Goal: Information Seeking & Learning: Learn about a topic

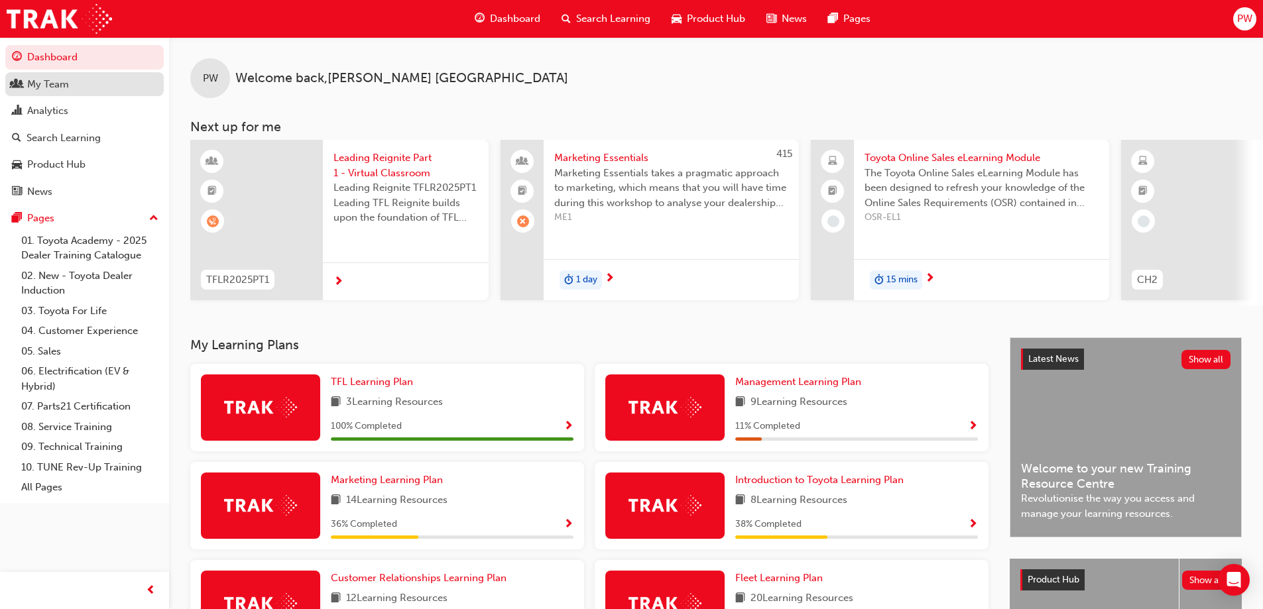
click at [67, 89] on div "My Team" at bounding box center [48, 84] width 42 height 15
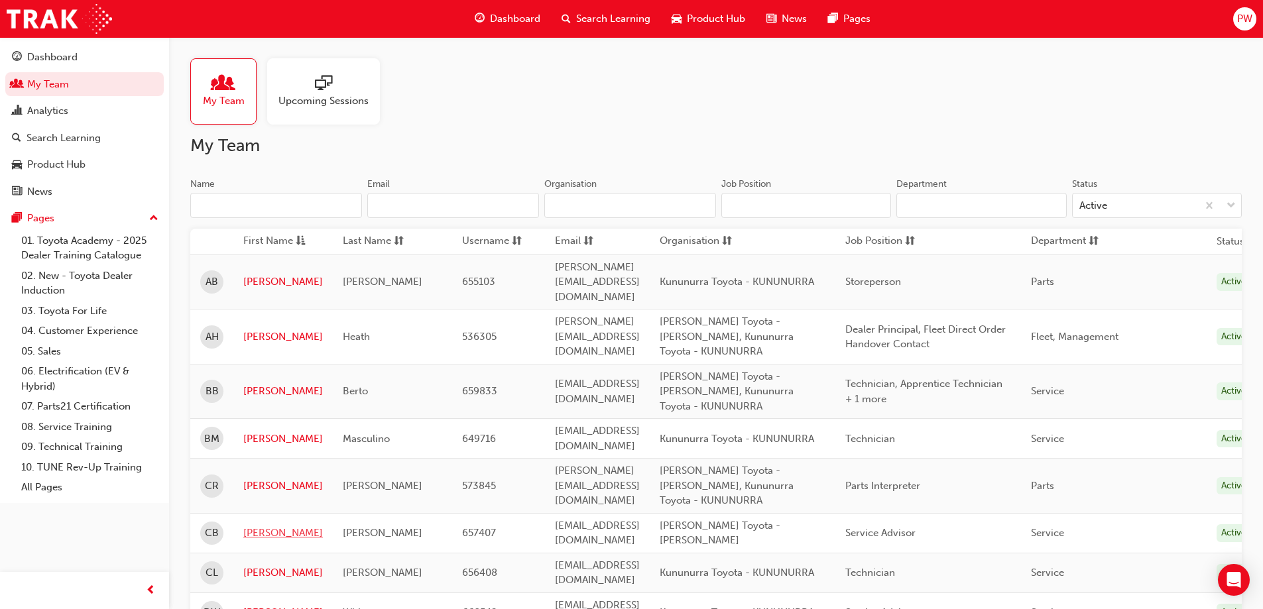
click at [264, 526] on link "[PERSON_NAME]" at bounding box center [283, 533] width 80 height 15
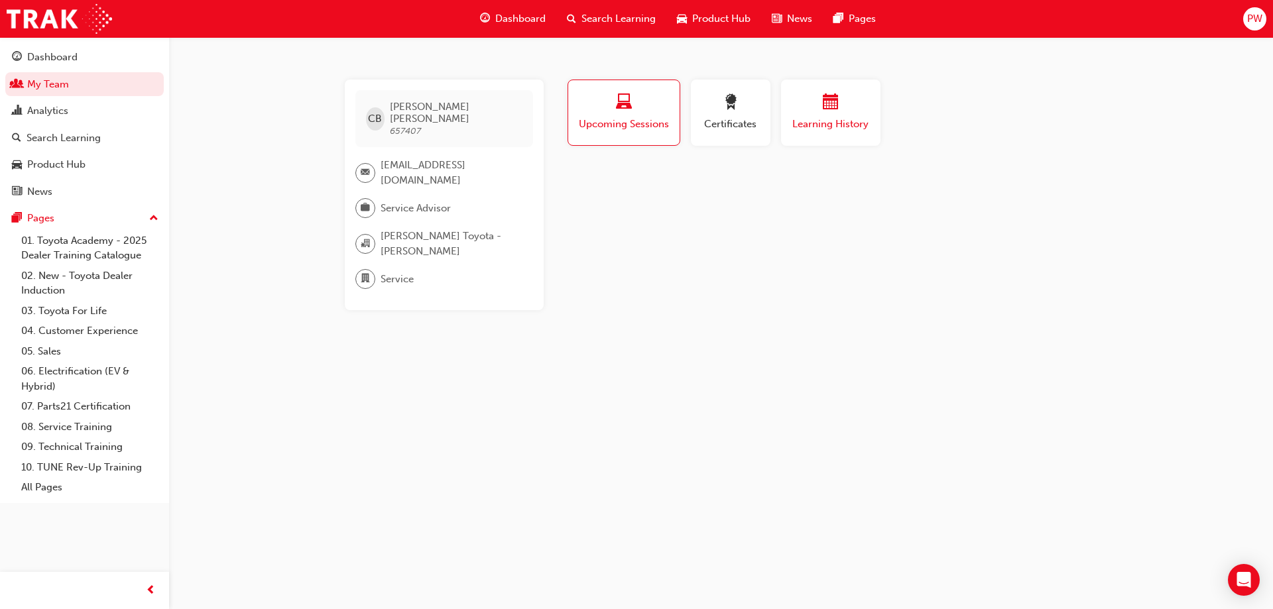
click at [836, 114] on div "Learning History" at bounding box center [831, 113] width 80 height 38
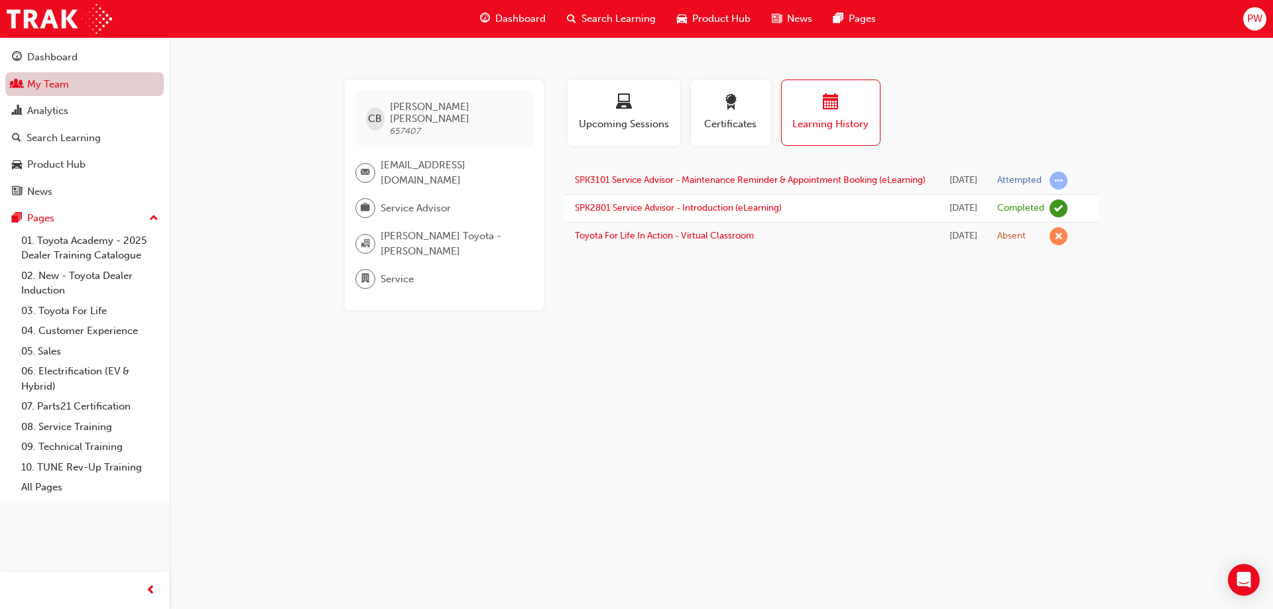
click at [71, 86] on link "My Team" at bounding box center [84, 84] width 159 height 25
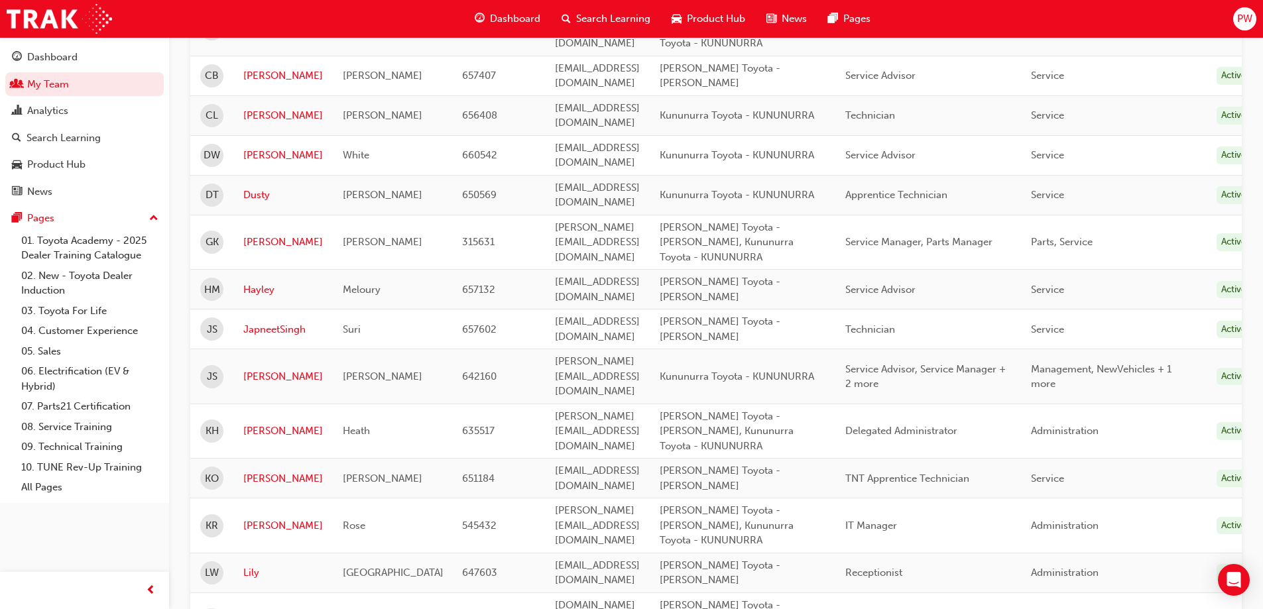
scroll to position [663, 0]
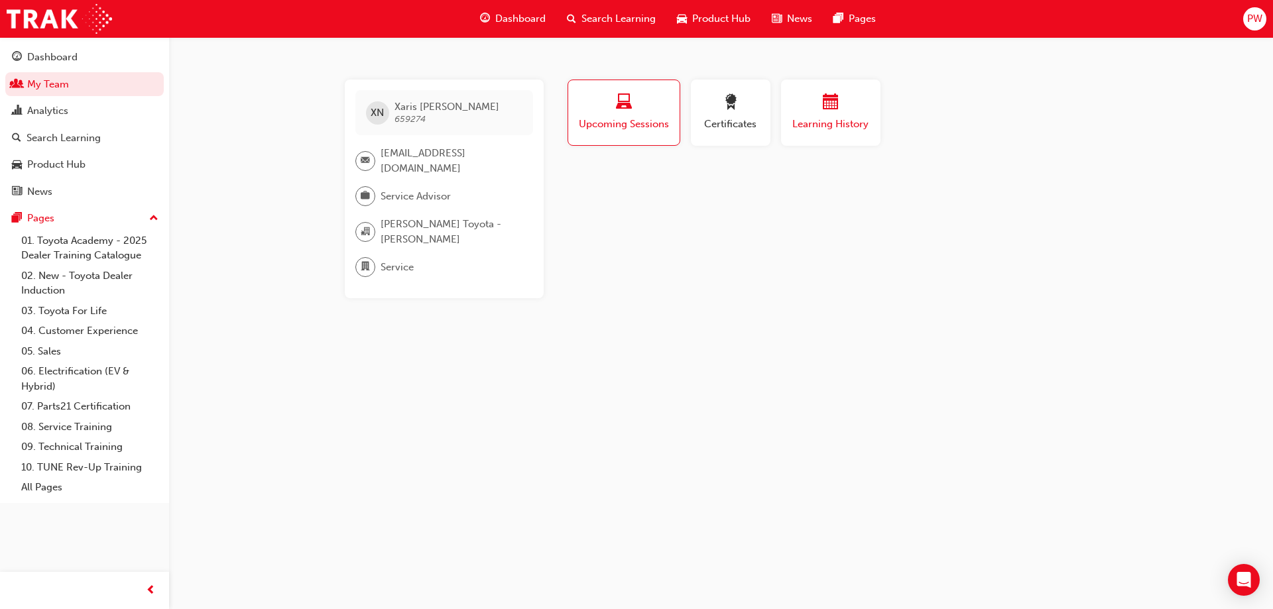
click at [810, 121] on span "Learning History" at bounding box center [831, 124] width 80 height 15
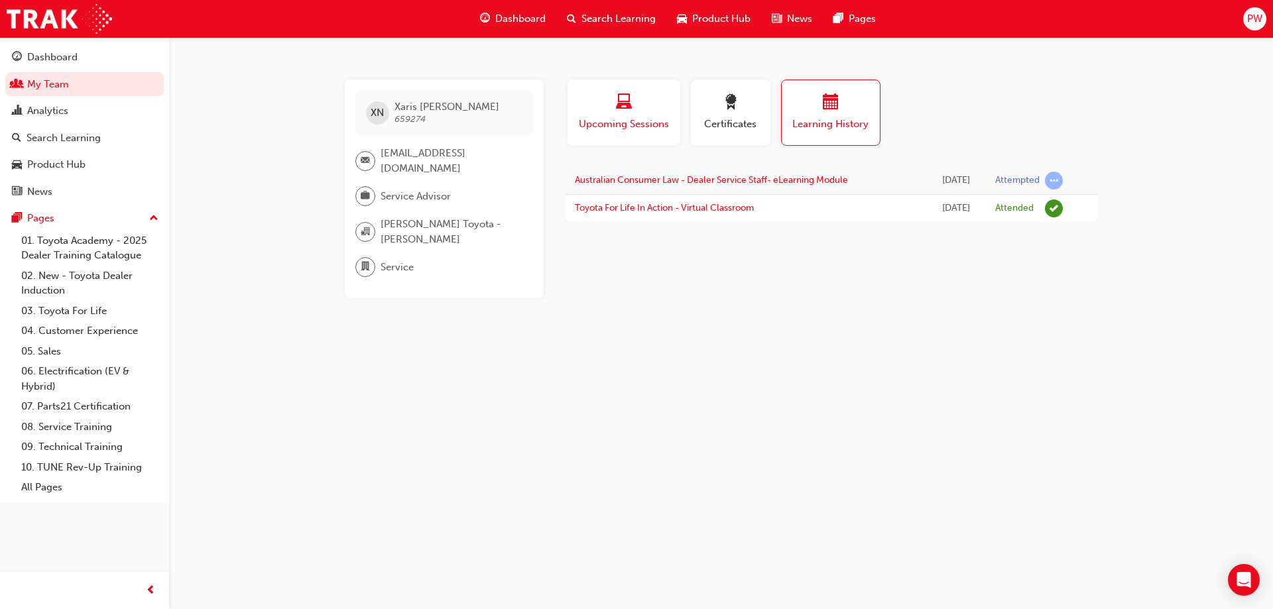
click at [632, 126] on span "Upcoming Sessions" at bounding box center [624, 124] width 93 height 15
